Goal: Information Seeking & Learning: Learn about a topic

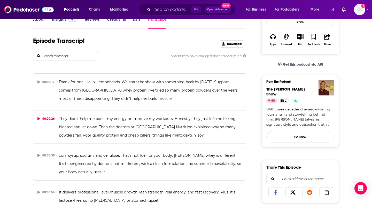
scroll to position [9801, 0]
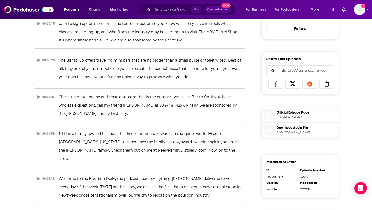
scroll to position [3673, 0]
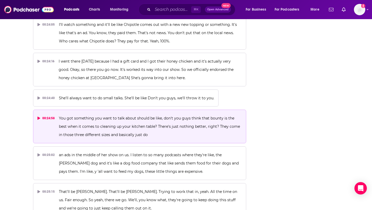
click at [38, 116] on icon at bounding box center [38, 117] width 3 height 3
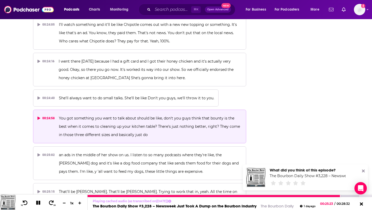
click at [40, 201] on icon at bounding box center [38, 202] width 4 height 4
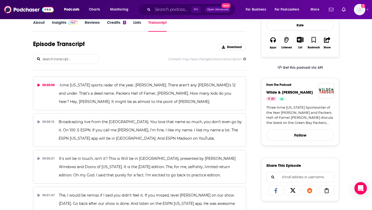
scroll to position [1699, 0]
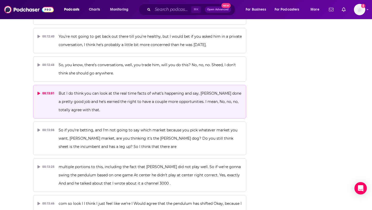
click at [40, 89] on div "00:13:01" at bounding box center [45, 93] width 17 height 8
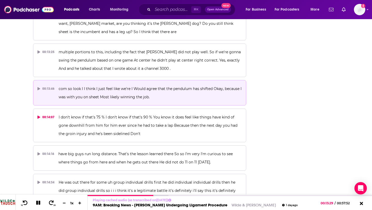
scroll to position [1814, 0]
